Goal: Task Accomplishment & Management: Manage account settings

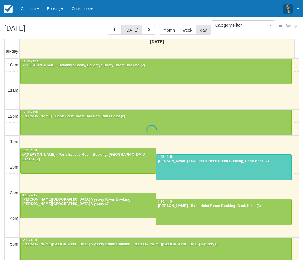
select select
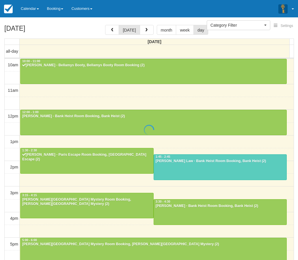
scroll to position [51, 0]
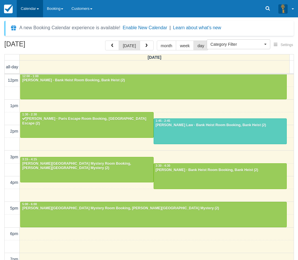
click at [26, 10] on link "Calendar" at bounding box center [30, 8] width 26 height 17
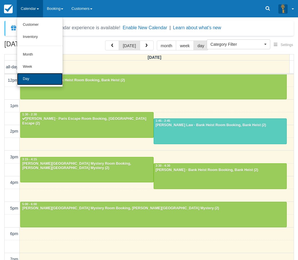
click at [37, 78] on link "Day" at bounding box center [40, 79] width 46 height 12
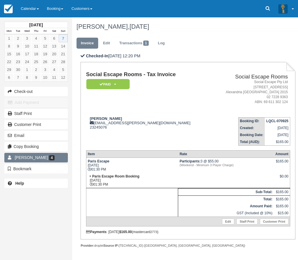
click at [41, 156] on span "[PERSON_NAME]" at bounding box center [31, 157] width 33 height 5
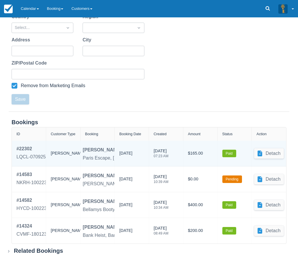
scroll to position [162, 0]
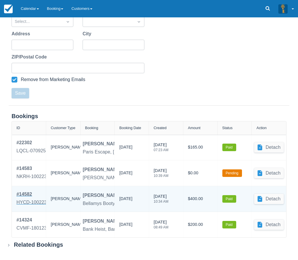
click at [24, 200] on div "HYCD-100223" at bounding box center [31, 202] width 30 height 7
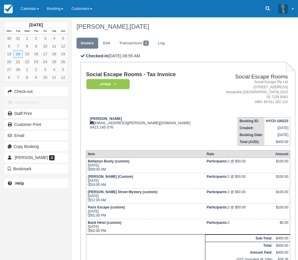
click at [109, 225] on td "Bank Heist (custom) Tue Feb 14, 2023 02:00 PM" at bounding box center [145, 226] width 119 height 15
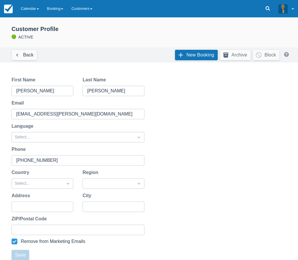
scroll to position [162, 0]
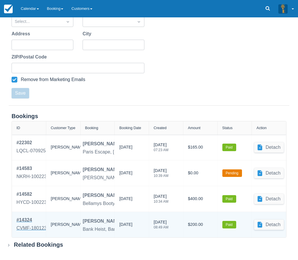
click at [23, 225] on div "CVMF-180123" at bounding box center [31, 227] width 30 height 7
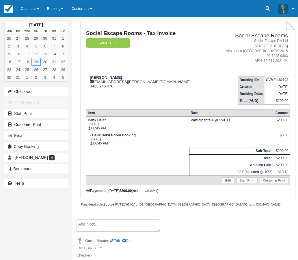
scroll to position [43, 0]
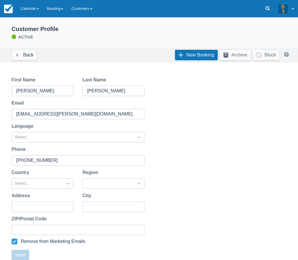
scroll to position [162, 0]
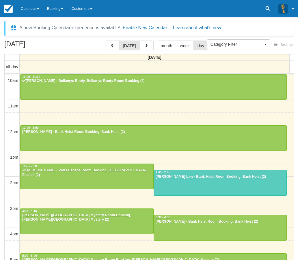
select select
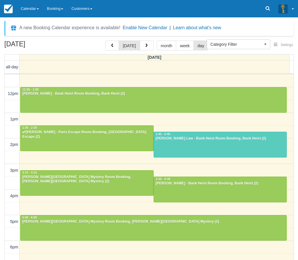
scroll to position [29, 0]
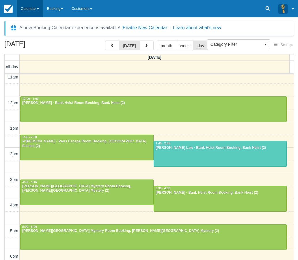
click at [33, 8] on link "Calendar" at bounding box center [30, 8] width 26 height 17
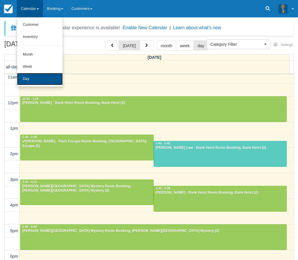
click at [31, 83] on link "Day" at bounding box center [40, 79] width 46 height 12
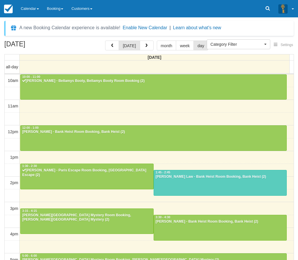
select select
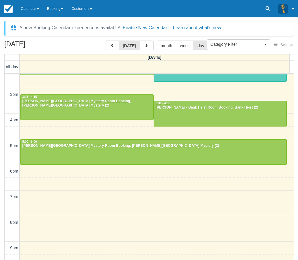
scroll to position [117, 0]
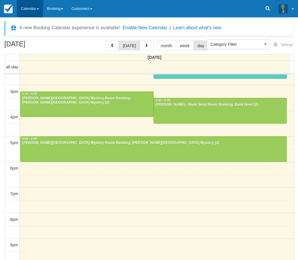
click at [30, 8] on link "Calendar" at bounding box center [30, 8] width 26 height 17
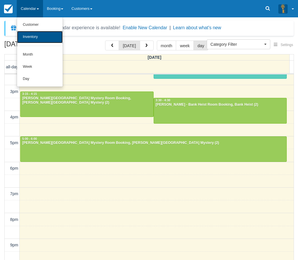
click at [33, 34] on link "Inventory" at bounding box center [40, 37] width 46 height 12
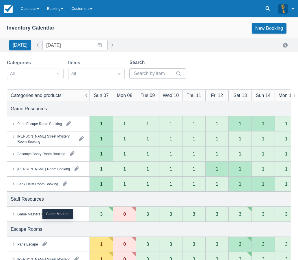
click at [29, 212] on div "Game Masters" at bounding box center [28, 213] width 23 height 5
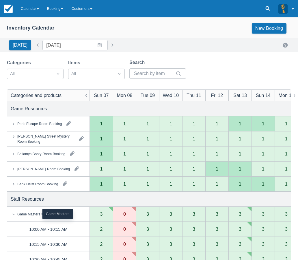
click at [28, 212] on div "Game Masters" at bounding box center [28, 213] width 23 height 5
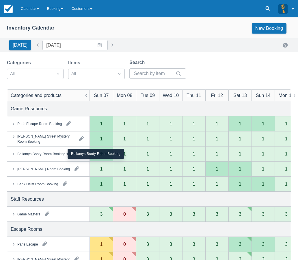
click at [40, 153] on div "Bellamys Booty Room Booking" at bounding box center [41, 153] width 48 height 5
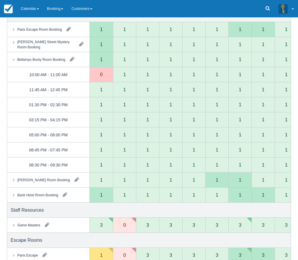
scroll to position [58, 0]
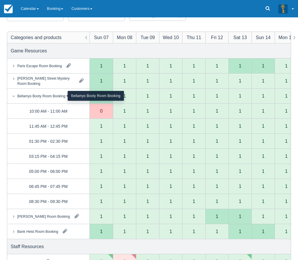
click at [40, 95] on div "Bellamys Booty Room Booking" at bounding box center [41, 95] width 48 height 5
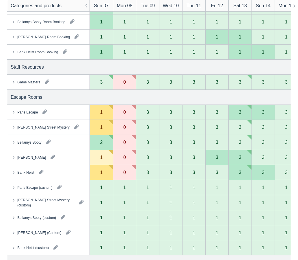
scroll to position [144, 0]
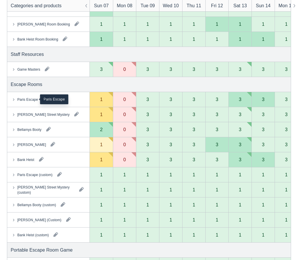
click at [25, 99] on div "Paris Escape" at bounding box center [27, 99] width 21 height 5
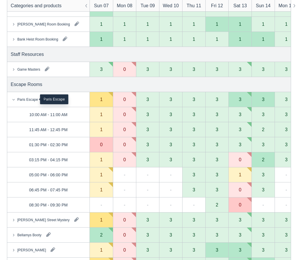
click at [25, 100] on div "Paris Escape" at bounding box center [27, 99] width 21 height 5
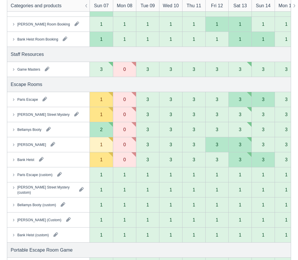
scroll to position [0, 0]
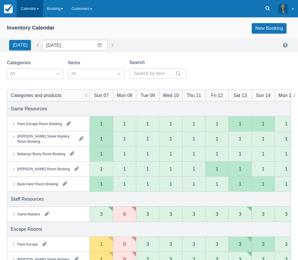
click at [28, 12] on link "Calendar" at bounding box center [30, 8] width 26 height 17
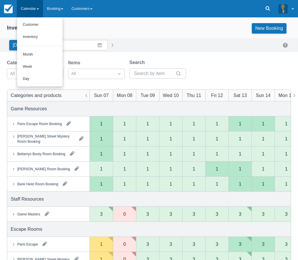
click at [1, 53] on div "Inventory Calendar New Booking Today Date 07/09/2025 Navigate forward to intera…" at bounding box center [149, 237] width 298 height 441
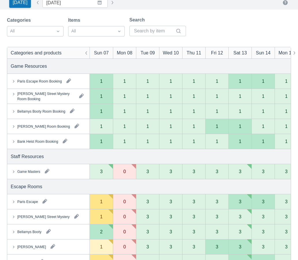
scroll to position [87, 0]
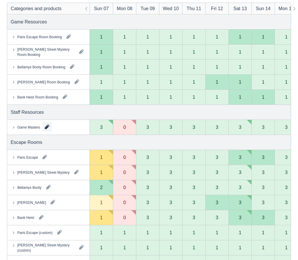
click at [47, 126] on button "button" at bounding box center [46, 126] width 9 height 9
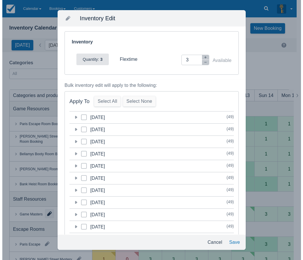
scroll to position [0, 0]
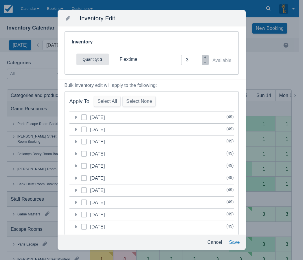
click at [76, 118] on icon at bounding box center [76, 117] width 6 height 6
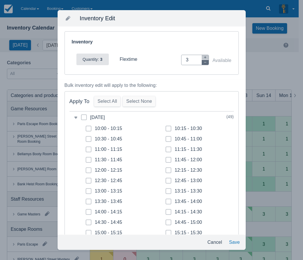
click at [203, 63] on icon "button" at bounding box center [204, 61] width 3 height 3
type input "1"
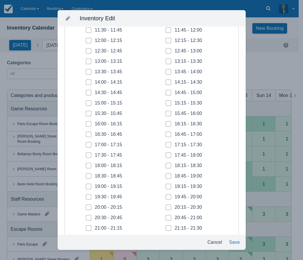
scroll to position [173, 0]
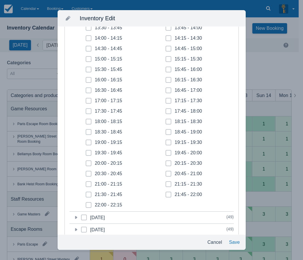
click at [87, 101] on icon at bounding box center [88, 100] width 2 height 2
click at [86, 99] on input "17:00 - 17:15" at bounding box center [86, 99] width 0 height 0
checkbox input "true"
click at [88, 108] on span at bounding box center [89, 113] width 6 height 10
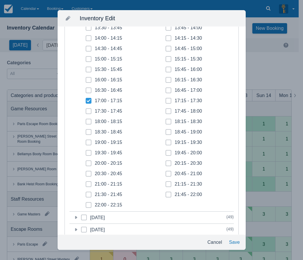
click at [86, 109] on input "17:30 - 17:45" at bounding box center [86, 109] width 0 height 0
checkbox input "true"
click at [89, 121] on icon at bounding box center [88, 121] width 2 height 2
click at [86, 120] on input "18:00 - 18:15" at bounding box center [86, 120] width 0 height 0
checkbox input "true"
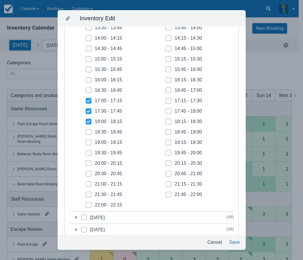
click at [88, 135] on span at bounding box center [89, 134] width 6 height 10
click at [86, 130] on input "18:30 - 18:45" at bounding box center [86, 130] width 0 height 0
checkbox input "true"
click at [166, 102] on span at bounding box center [168, 103] width 6 height 10
click at [166, 99] on input "17:15 - 17:30" at bounding box center [165, 99] width 0 height 0
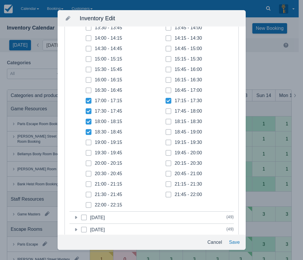
checkbox input "true"
click at [166, 110] on span at bounding box center [168, 113] width 6 height 10
click at [166, 110] on input "17:45 - 18:00" at bounding box center [165, 109] width 0 height 0
checkbox input "true"
click at [167, 121] on icon at bounding box center [168, 121] width 2 height 2
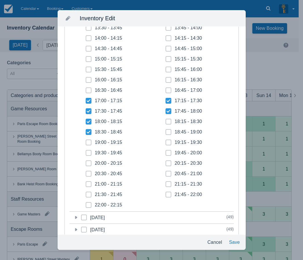
click at [166, 120] on input "18:15 - 18:30" at bounding box center [165, 120] width 0 height 0
checkbox input "true"
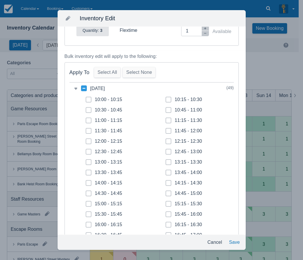
scroll to position [0, 0]
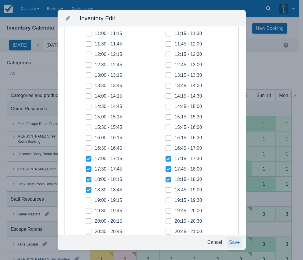
click at [236, 246] on button "Save" at bounding box center [233, 242] width 15 height 10
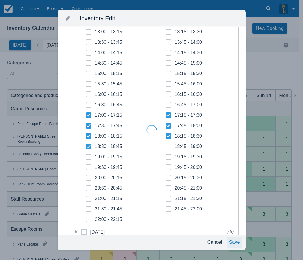
scroll to position [72, 0]
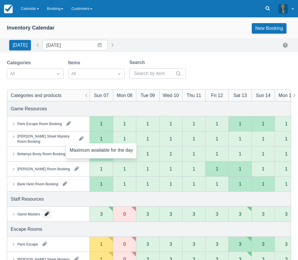
click at [47, 214] on button "button" at bounding box center [46, 213] width 9 height 9
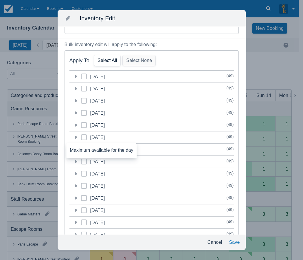
scroll to position [0, 0]
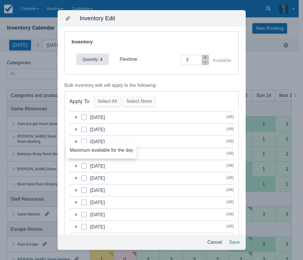
click at [77, 118] on icon at bounding box center [76, 117] width 2 height 3
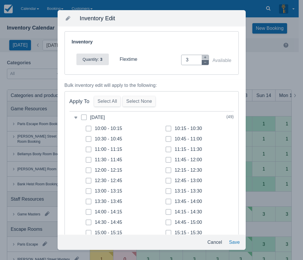
click at [203, 64] on icon "button" at bounding box center [204, 61] width 3 height 3
type input "0"
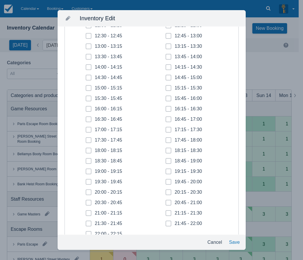
scroll to position [173, 0]
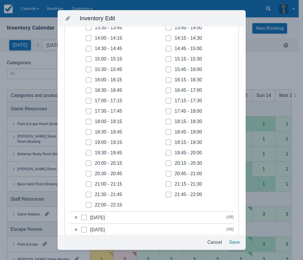
click at [167, 132] on icon at bounding box center [167, 131] width 1 height 1
click at [166, 130] on input "18:45 - 19:00" at bounding box center [165, 130] width 0 height 0
checkbox input "true"
click at [167, 142] on icon at bounding box center [168, 142] width 2 height 2
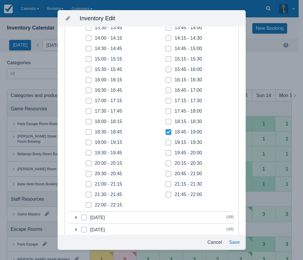
click at [166, 141] on input "19:15 - 19:30" at bounding box center [165, 140] width 0 height 0
checkbox input "true"
click at [165, 151] on span at bounding box center [168, 155] width 6 height 10
click at [165, 151] on input "19:45 - 20:00" at bounding box center [165, 151] width 0 height 0
checkbox input "true"
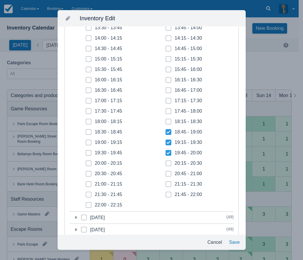
click at [168, 166] on span at bounding box center [168, 165] width 6 height 10
click at [166, 162] on input "20:15 - 20:30" at bounding box center [165, 161] width 0 height 0
checkbox input "true"
click at [167, 174] on icon at bounding box center [168, 173] width 2 height 2
click at [166, 172] on input "20:45 - 21:00" at bounding box center [165, 172] width 0 height 0
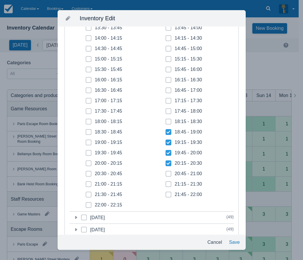
checkbox input "true"
click at [166, 182] on span at bounding box center [168, 186] width 6 height 10
click at [166, 182] on input "21:15 - 21:30" at bounding box center [165, 182] width 0 height 0
checkbox input "true"
click at [167, 194] on icon at bounding box center [168, 194] width 2 height 2
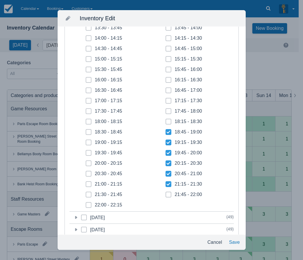
click at [166, 193] on input "21:45 - 22:00" at bounding box center [165, 192] width 0 height 0
checkbox input "true"
click at [88, 203] on icon at bounding box center [88, 204] width 2 height 2
click at [86, 203] on input "22:00 - 22:15" at bounding box center [86, 203] width 0 height 0
checkbox input "true"
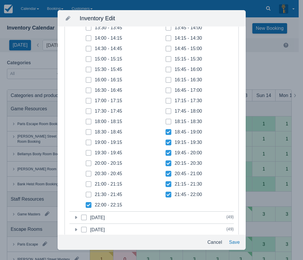
click at [88, 195] on icon at bounding box center [88, 194] width 2 height 2
click at [86, 193] on input "21:30 - 21:45" at bounding box center [86, 192] width 0 height 0
checkbox input "true"
click at [89, 186] on span at bounding box center [89, 186] width 6 height 10
click at [86, 182] on input "21:00 - 21:15" at bounding box center [86, 182] width 0 height 0
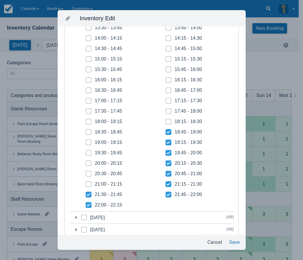
checkbox input "true"
click at [89, 174] on icon at bounding box center [88, 173] width 2 height 2
click at [86, 172] on input "20:30 - 20:45" at bounding box center [86, 172] width 0 height 0
checkbox input "true"
click at [88, 163] on icon at bounding box center [88, 163] width 2 height 2
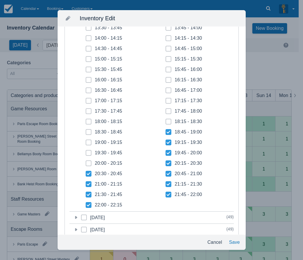
click at [86, 162] on input "20:00 - 20:15" at bounding box center [86, 161] width 0 height 0
checkbox input "true"
click at [88, 152] on icon at bounding box center [88, 152] width 2 height 2
click at [86, 151] on input "19:30 - 19:45" at bounding box center [86, 151] width 0 height 0
checkbox input "true"
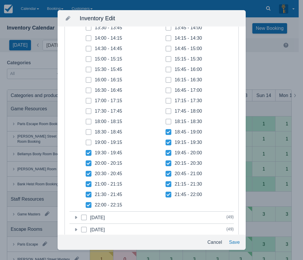
click at [88, 142] on icon at bounding box center [88, 142] width 2 height 2
click at [86, 141] on input "19:00 - 19:15" at bounding box center [86, 140] width 0 height 0
checkbox input "true"
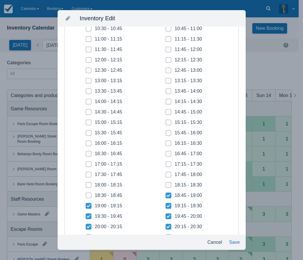
scroll to position [0, 0]
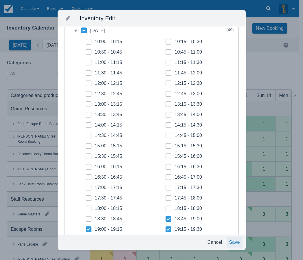
click at [237, 243] on button "Save" at bounding box center [233, 242] width 15 height 10
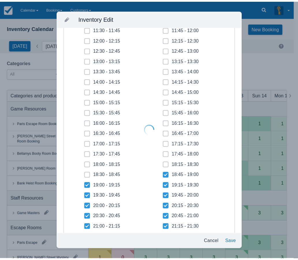
scroll to position [43, 0]
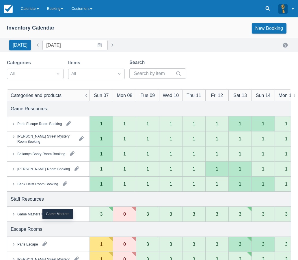
click at [29, 214] on div "Game Masters" at bounding box center [28, 213] width 23 height 5
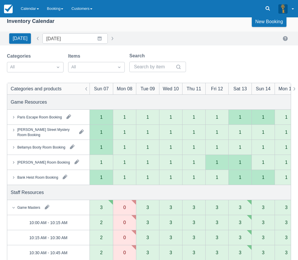
scroll to position [0, 0]
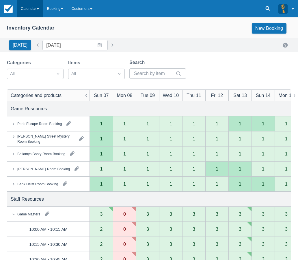
click at [25, 9] on link "Calendar" at bounding box center [30, 8] width 26 height 17
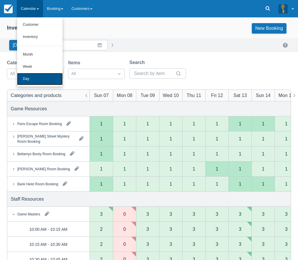
click at [38, 79] on link "Day" at bounding box center [40, 79] width 46 height 12
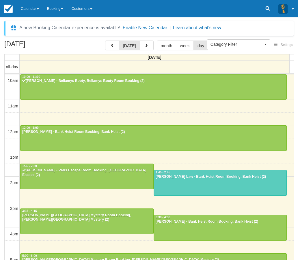
select select
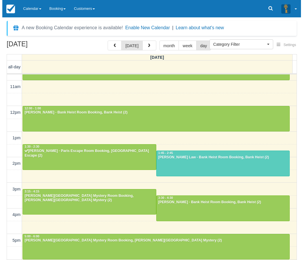
scroll to position [19, 0]
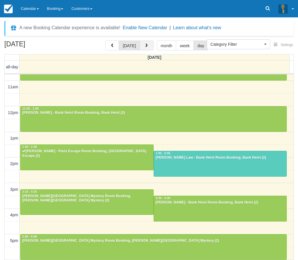
click at [147, 48] on button "button" at bounding box center [147, 45] width 14 height 10
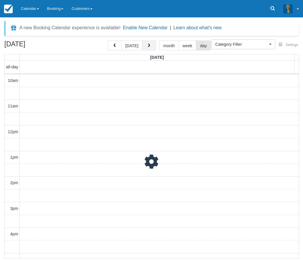
scroll to position [77, 0]
click at [150, 47] on button "button" at bounding box center [149, 45] width 14 height 10
click at [142, 44] on button "button" at bounding box center [149, 45] width 14 height 10
click at [112, 45] on button "button" at bounding box center [115, 45] width 14 height 10
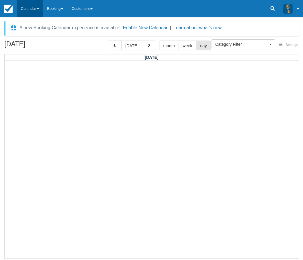
click at [22, 8] on link "Calendar" at bounding box center [30, 8] width 26 height 17
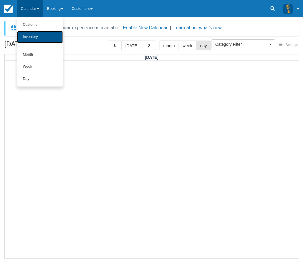
click at [29, 36] on link "Inventory" at bounding box center [40, 37] width 46 height 12
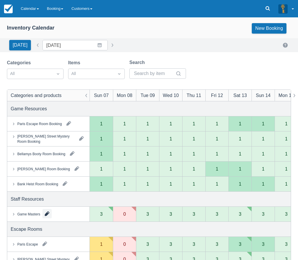
click at [46, 213] on button "button" at bounding box center [46, 213] width 9 height 9
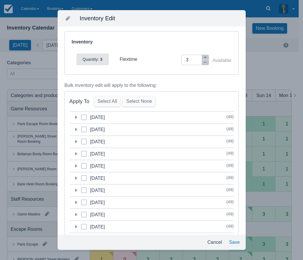
click at [84, 142] on span at bounding box center [84, 143] width 6 height 10
click at [81, 140] on input "category-1757340000" at bounding box center [81, 140] width 0 height 0
checkbox input "true"
click at [203, 62] on icon "button" at bounding box center [204, 61] width 3 height 3
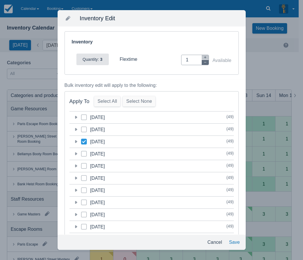
click at [203, 62] on icon "button" at bounding box center [204, 61] width 3 height 3
type input "0"
click at [234, 243] on button "Save" at bounding box center [233, 242] width 15 height 10
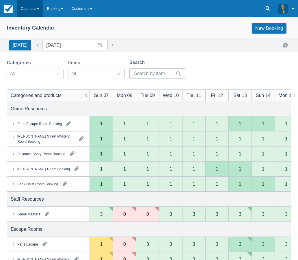
click at [31, 12] on link "Calendar" at bounding box center [30, 8] width 26 height 17
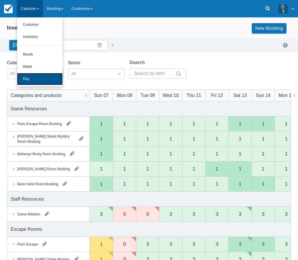
click at [33, 76] on link "Day" at bounding box center [40, 79] width 46 height 12
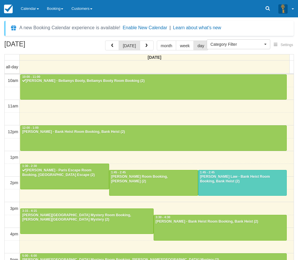
select select
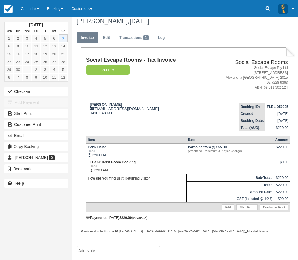
scroll to position [7, 0]
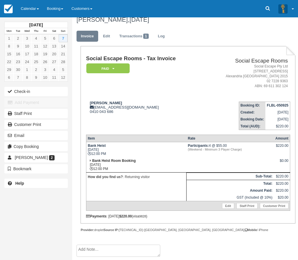
click at [101, 253] on textarea at bounding box center [119, 250] width 84 height 12
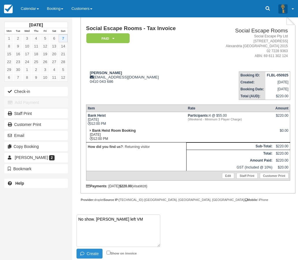
type textarea "No show. Allie left VM"
click at [92, 252] on button "Create" at bounding box center [90, 253] width 26 height 10
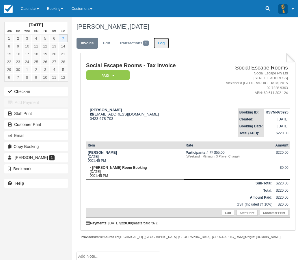
click at [161, 44] on link "Log" at bounding box center [162, 43] width 16 height 11
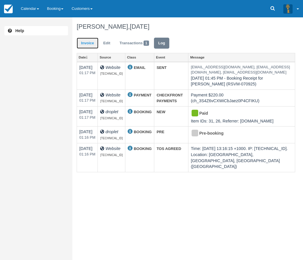
click at [87, 42] on link "Invoice" at bounding box center [88, 43] width 22 height 11
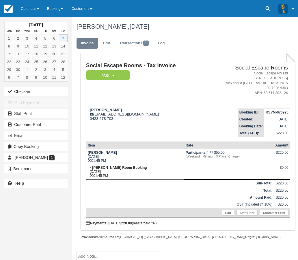
click at [92, 26] on h1 "[PERSON_NAME], [DATE]" at bounding box center [184, 26] width 215 height 7
drag, startPoint x: 92, startPoint y: 26, endPoint x: 104, endPoint y: 25, distance: 12.5
click at [104, 25] on h1 "[PERSON_NAME], [DATE]" at bounding box center [184, 26] width 215 height 7
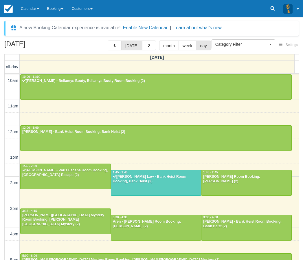
select select
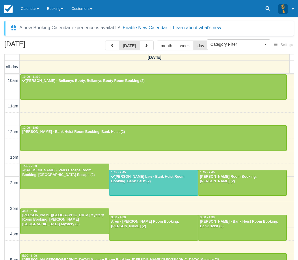
scroll to position [77, 0]
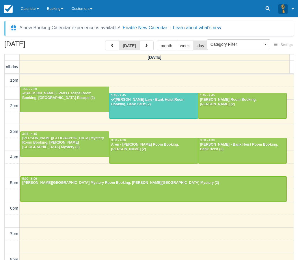
click at [144, 131] on div "10am 11am 12pm 1pm 2pm 3pm 4pm 5pm 6pm 7pm 8pm 9pm 10pm 10:00 - 11:00 [PERSON_N…" at bounding box center [149, 156] width 289 height 319
click at [136, 129] on div "10am 11am 12pm 1pm 2pm 3pm 4pm 5pm 6pm 7pm 8pm 9pm 10pm 10:00 - 11:00 [PERSON_N…" at bounding box center [149, 156] width 289 height 319
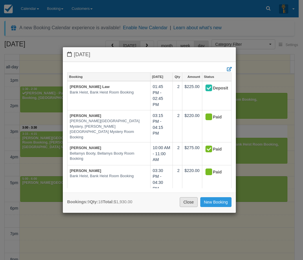
click at [192, 203] on link "Close" at bounding box center [188, 202] width 18 height 10
